Goal: Information Seeking & Learning: Understand process/instructions

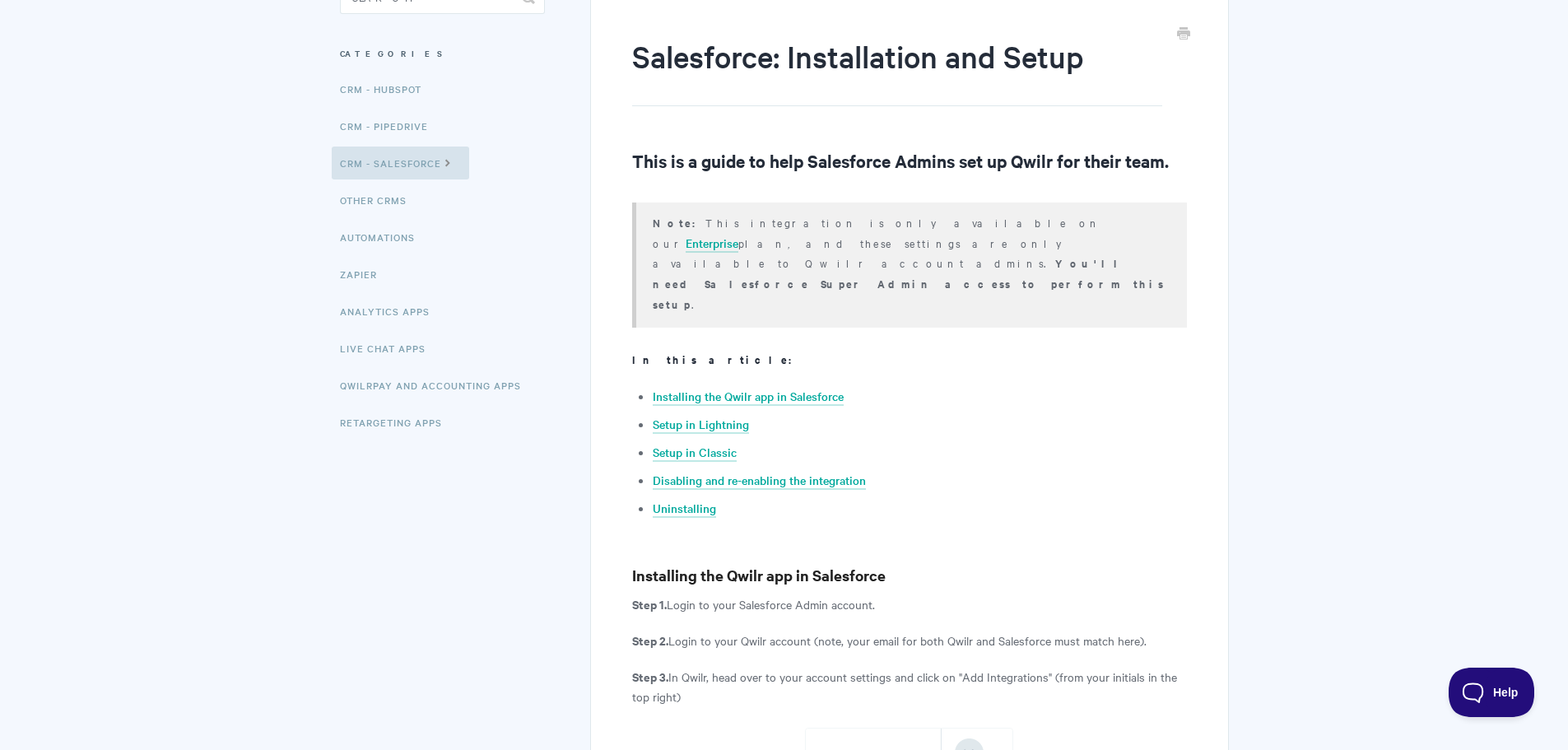
scroll to position [219, 0]
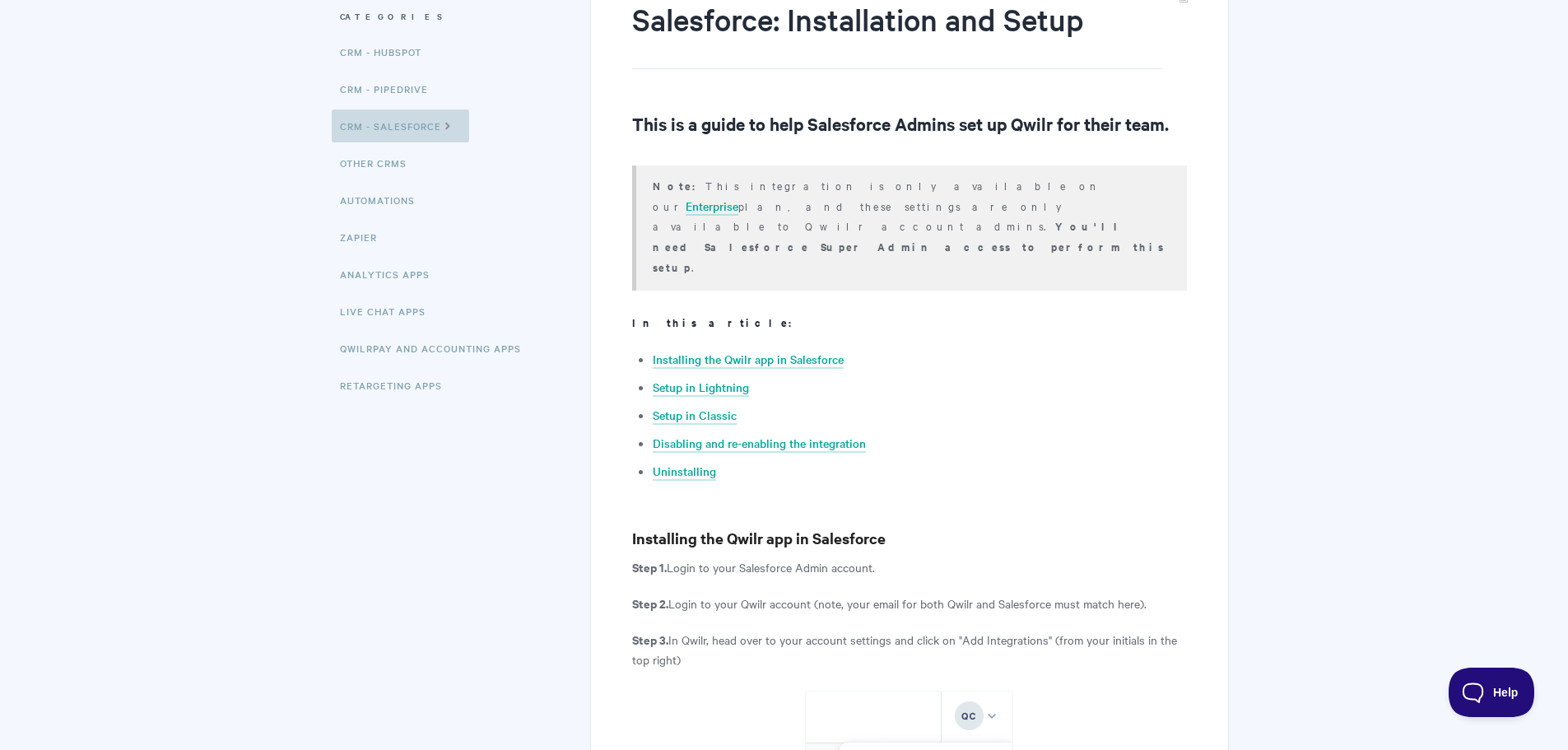
click at [424, 136] on link "CRM - Salesforce" at bounding box center [401, 126] width 137 height 32
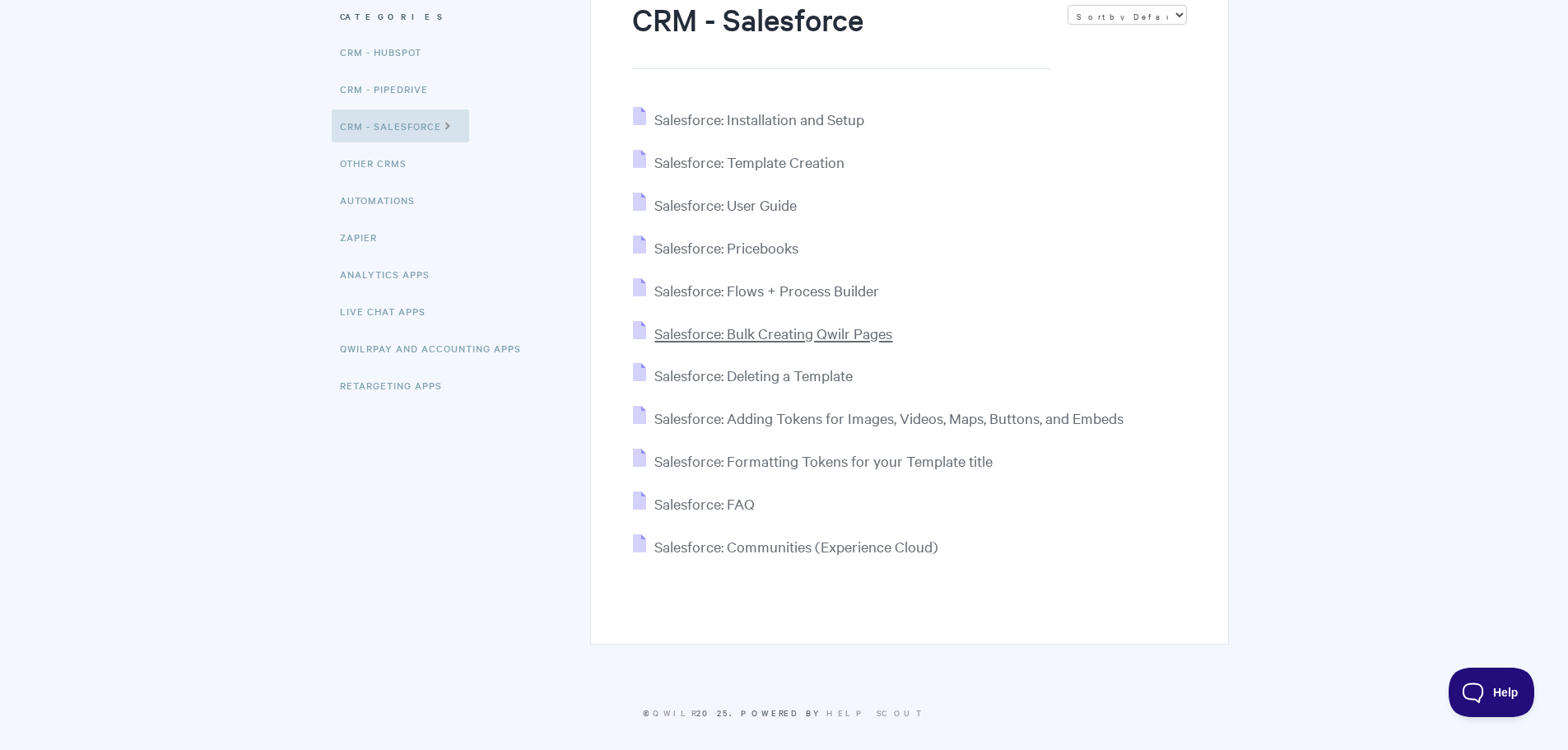
click at [802, 334] on span "Salesforce: Bulk Creating Qwilr Pages" at bounding box center [773, 333] width 238 height 19
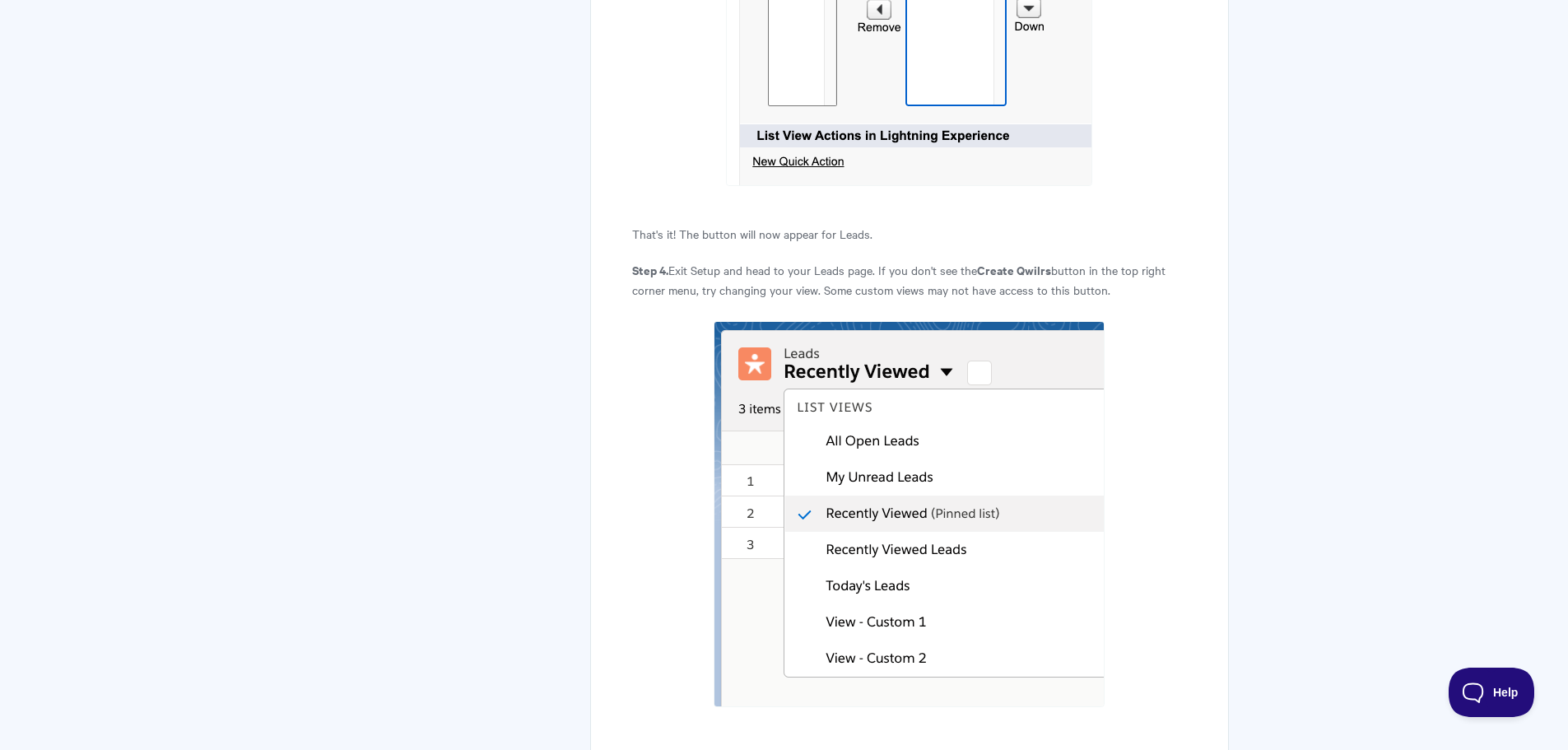
scroll to position [1232, 0]
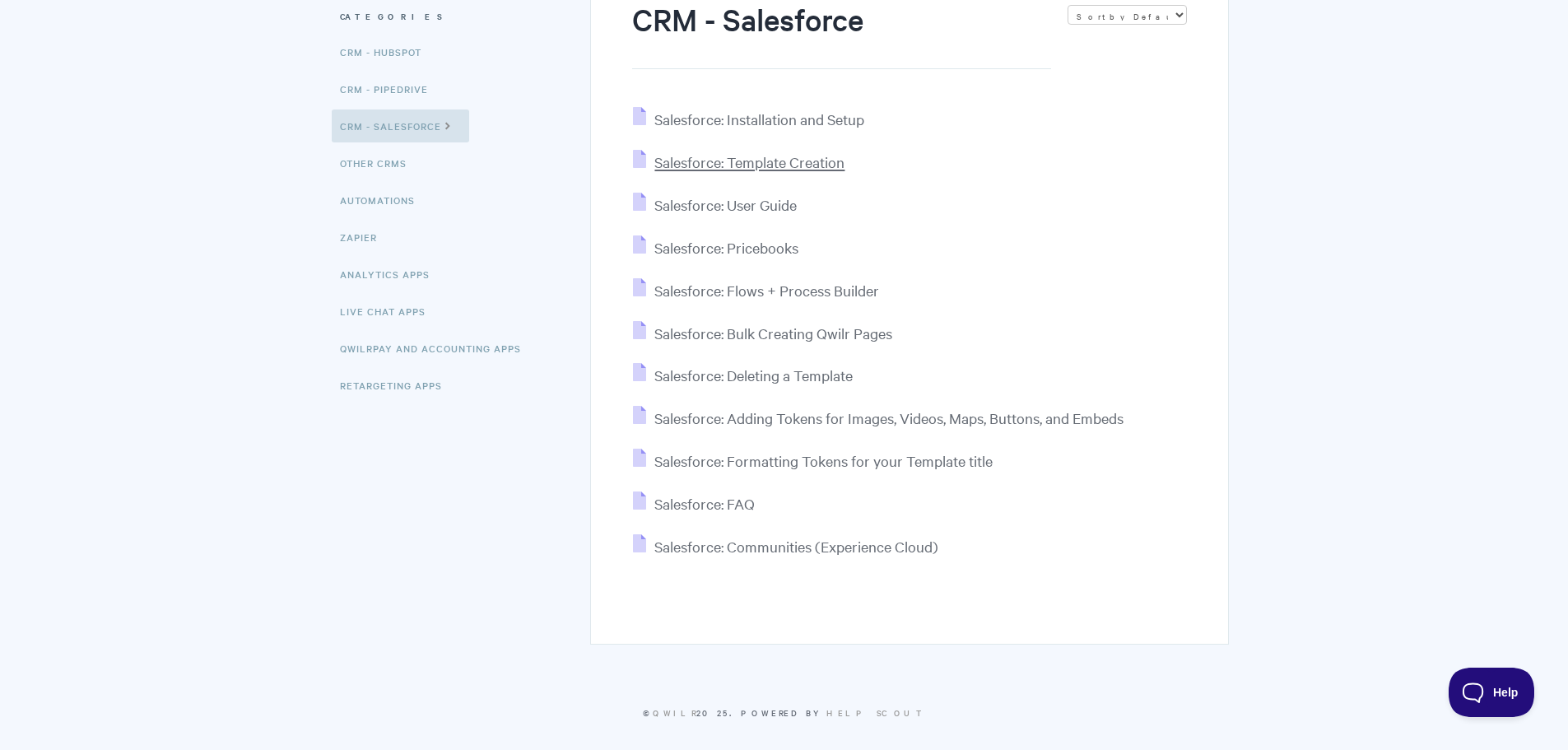
click at [778, 164] on span "Salesforce: Template Creation" at bounding box center [749, 162] width 190 height 19
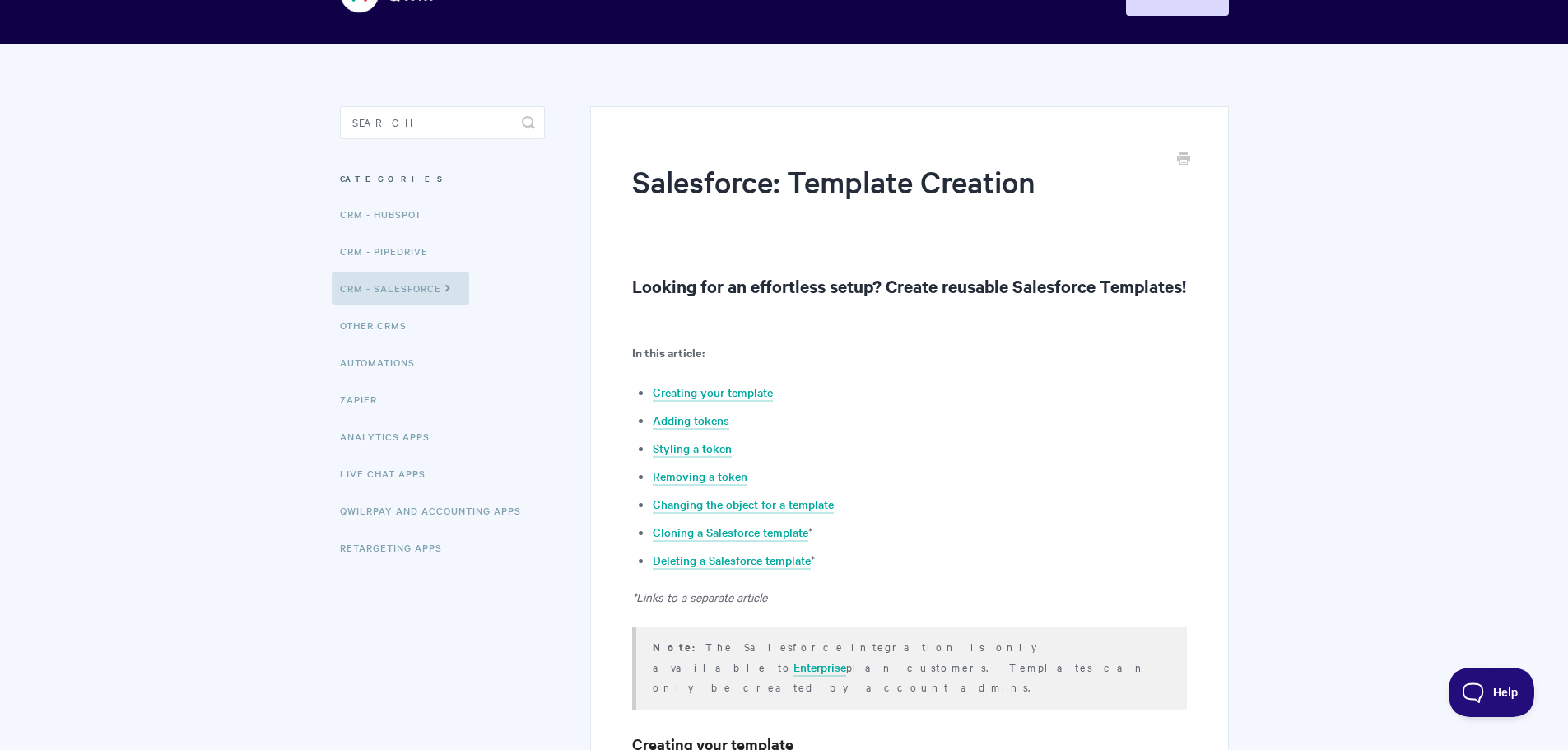
scroll to position [110, 0]
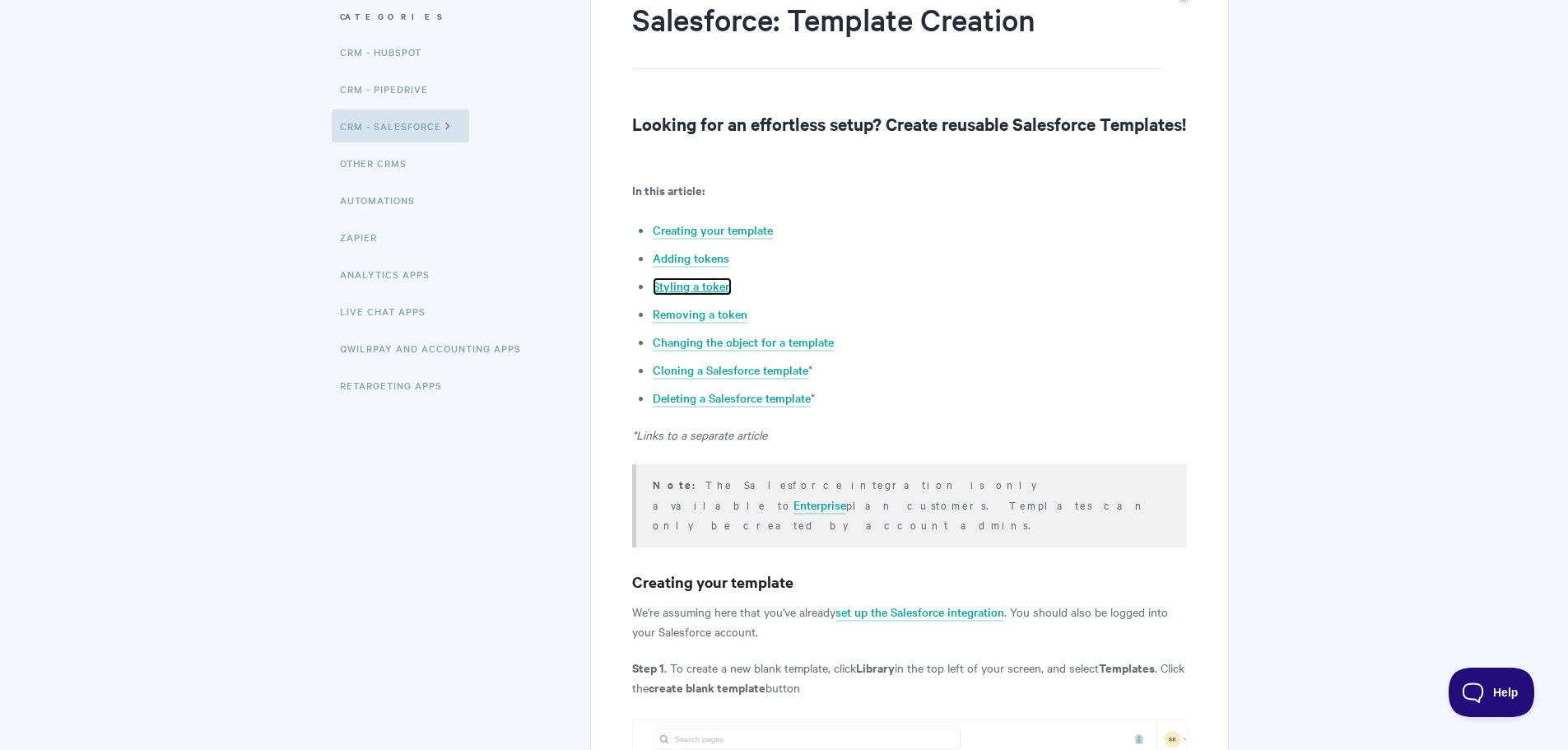
click at [679, 296] on link "Styling a token" at bounding box center [692, 286] width 79 height 18
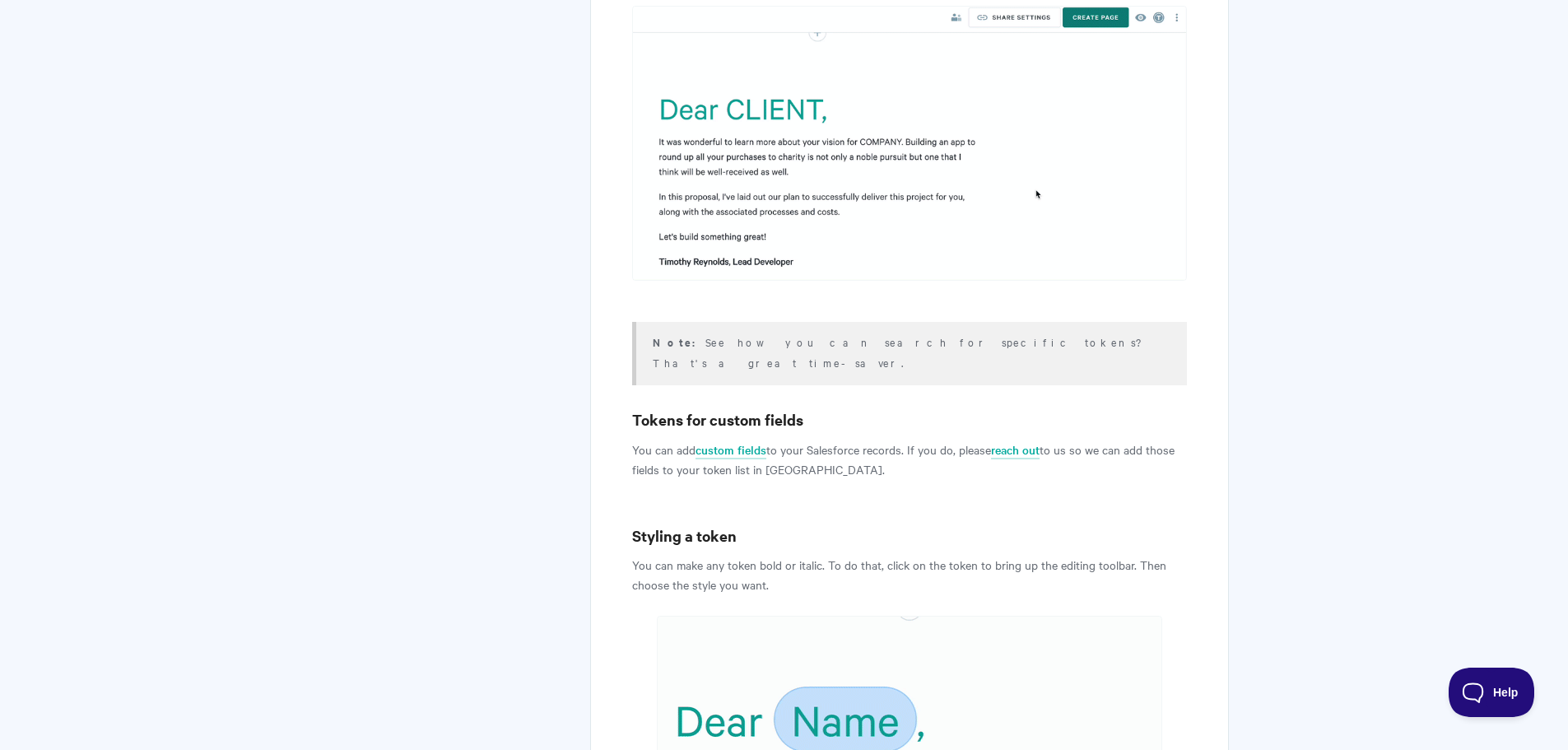
scroll to position [5609, 0]
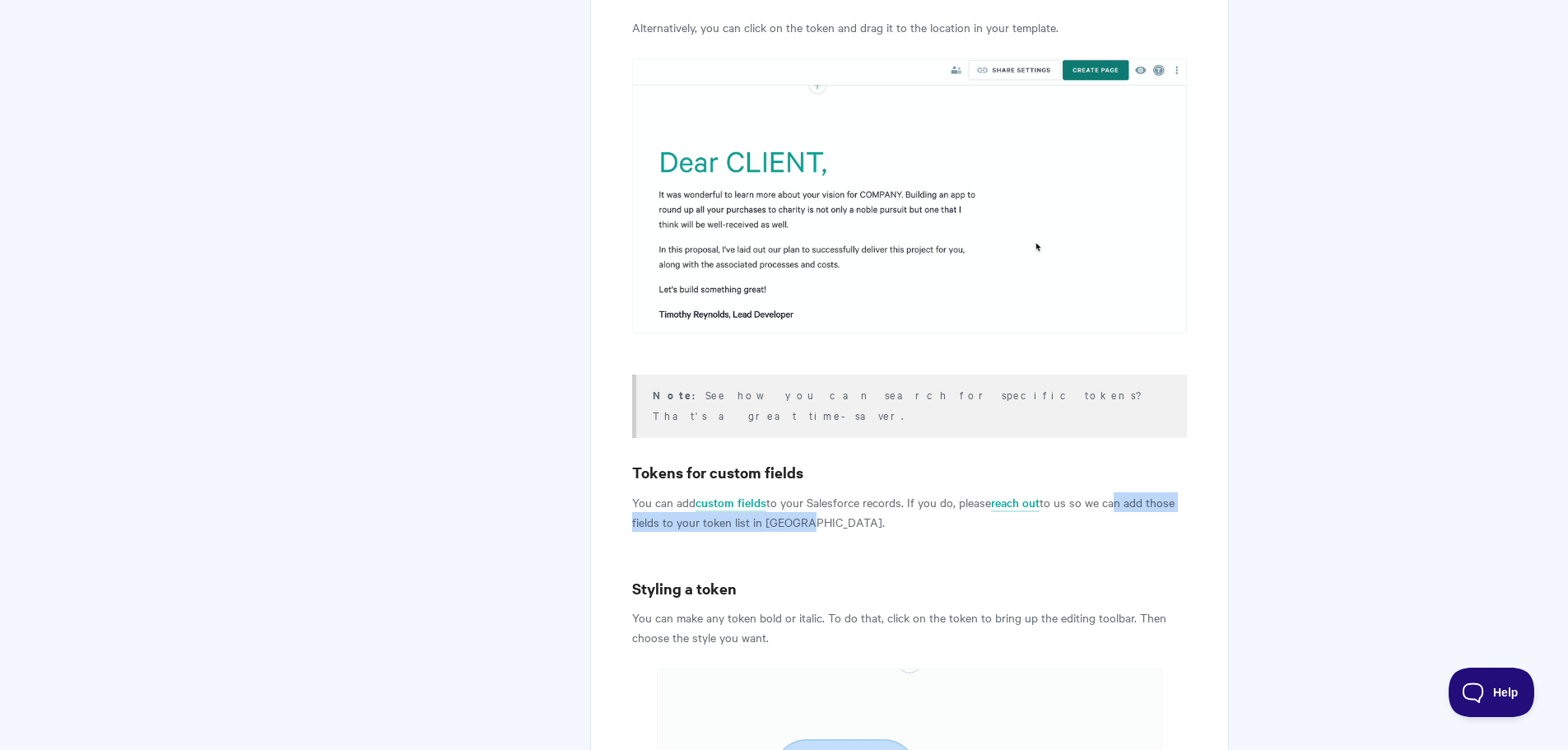
drag, startPoint x: 1111, startPoint y: 367, endPoint x: 1161, endPoint y: 380, distance: 51.7
click at [1161, 492] on p "You can add custom fields to your Salesforce records. If you do, please reach o…" at bounding box center [909, 511] width 554 height 39
click at [887, 492] on p "You can add custom fields to your Salesforce records. If you do, please reach o…" at bounding box center [909, 511] width 554 height 39
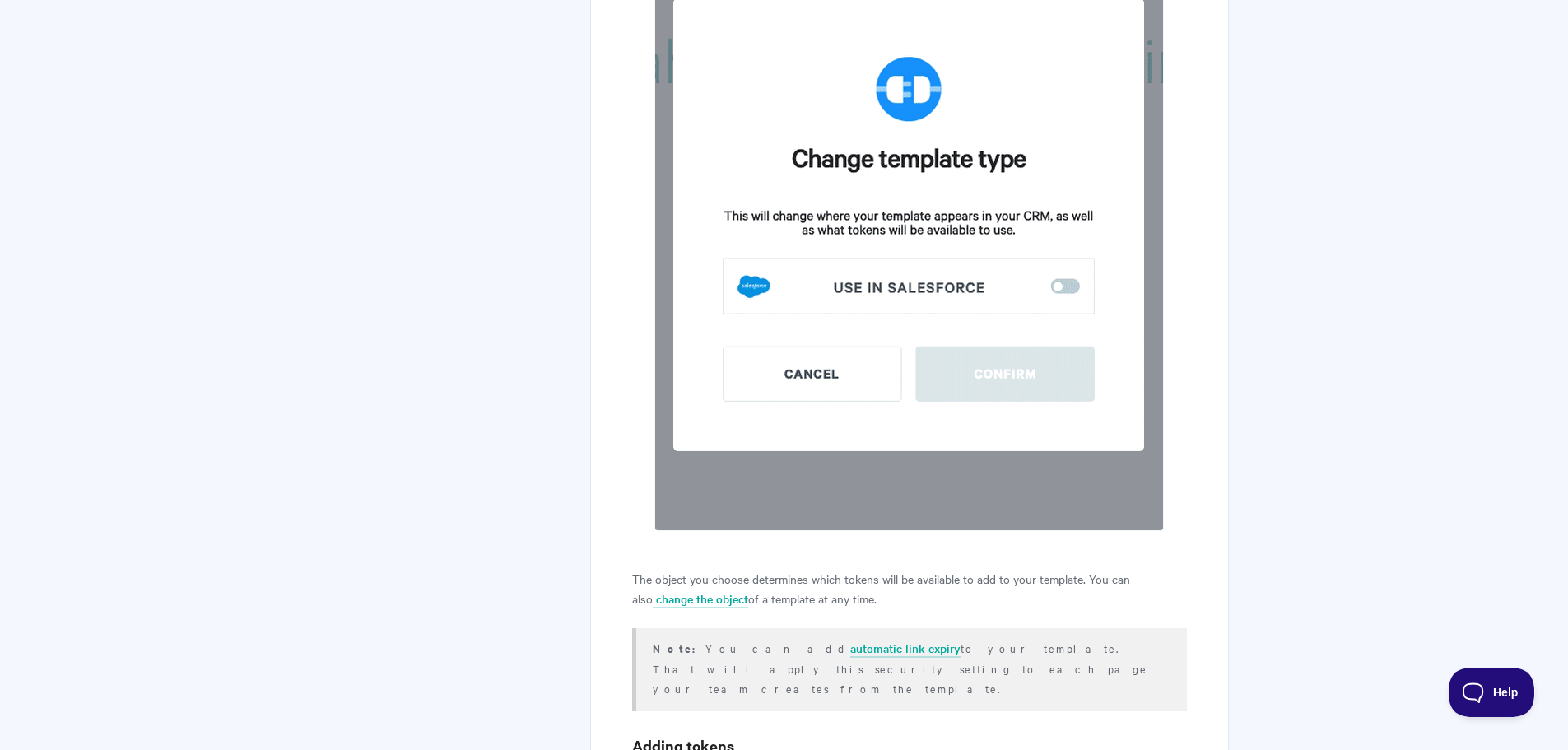
scroll to position [2099, 0]
